Goal: Information Seeking & Learning: Check status

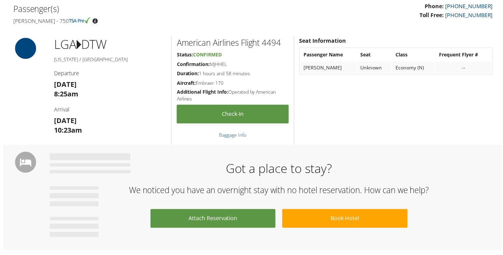
scroll to position [202, 0]
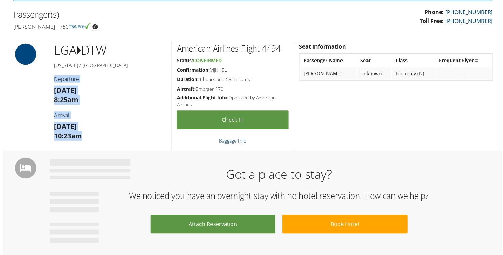
drag, startPoint x: 53, startPoint y: 79, endPoint x: 80, endPoint y: 136, distance: 63.2
click at [80, 136] on div "LGA DTW [US_STATE] / [GEOGRAPHIC_DATA] Departure [DATE] 8:25am Arrival [DATE] 1…" at bounding box center [109, 97] width 123 height 110
copy div "Departure [DATE] 8:25am Arrival [DATE] 10:23am"
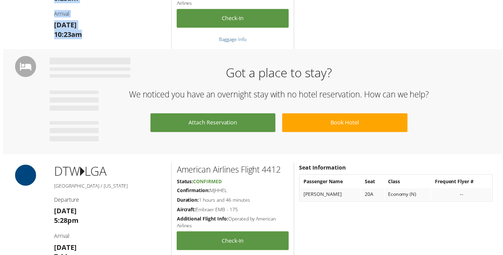
scroll to position [331, 0]
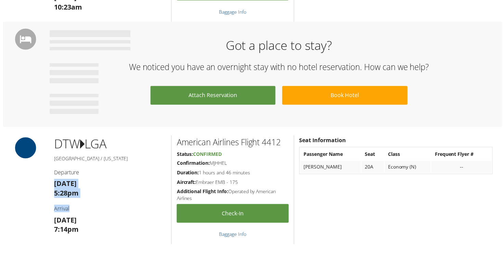
drag, startPoint x: 53, startPoint y: 184, endPoint x: 78, endPoint y: 232, distance: 55.1
click at [78, 237] on div "DTW LGA [GEOGRAPHIC_DATA] / [US_STATE] Departure [DATE] 5:28pm Arrival [DATE] 7…" at bounding box center [109, 191] width 123 height 110
click at [78, 235] on h3 "[DATE] 7:14pm" at bounding box center [109, 226] width 113 height 19
drag, startPoint x: 76, startPoint y: 232, endPoint x: 50, endPoint y: 182, distance: 56.7
click at [50, 182] on div "DTW LGA [GEOGRAPHIC_DATA] / [US_STATE] Departure [DATE] 5:28pm Arrival [DATE] 7…" at bounding box center [109, 191] width 123 height 110
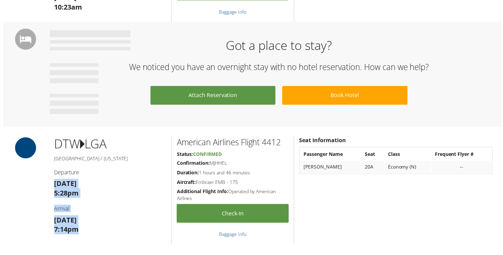
copy div "[DATE] 5:28pm Arrival [DATE] 7:14pm"
